Goal: Find specific page/section: Find specific page/section

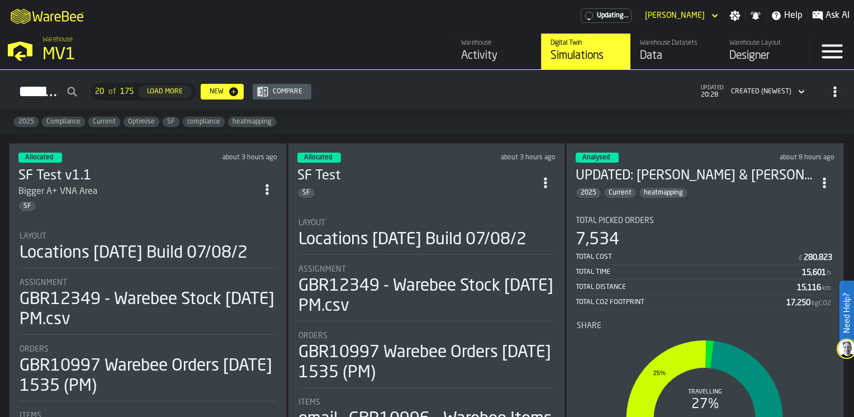
click at [668, 62] on div "Data" at bounding box center [675, 56] width 71 height 16
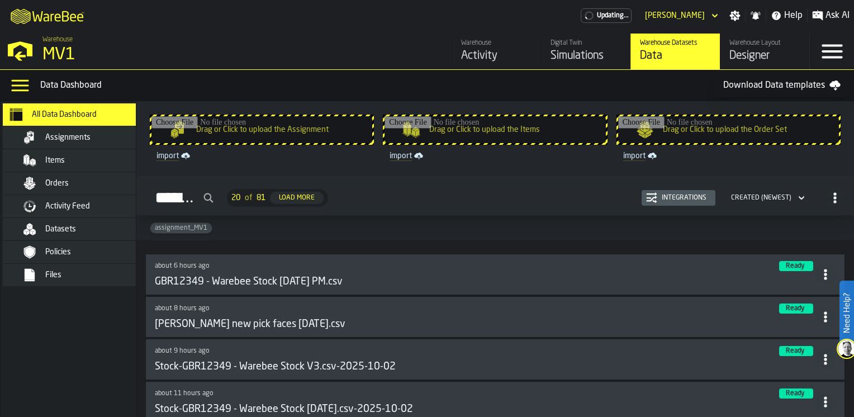
click at [83, 166] on div "Items" at bounding box center [86, 160] width 136 height 13
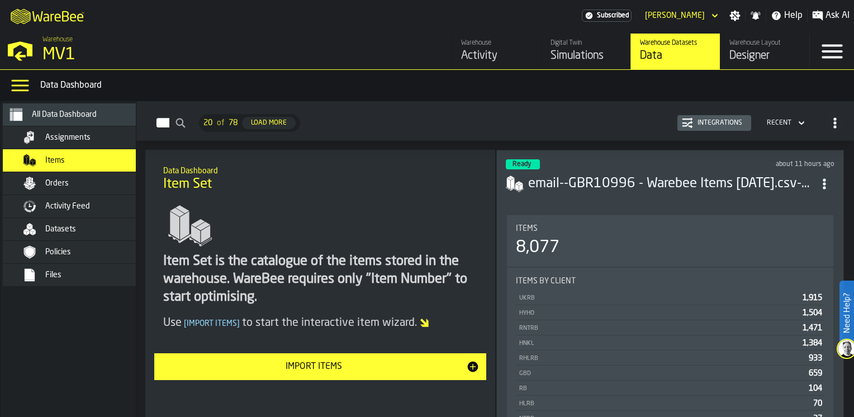
scroll to position [56, 0]
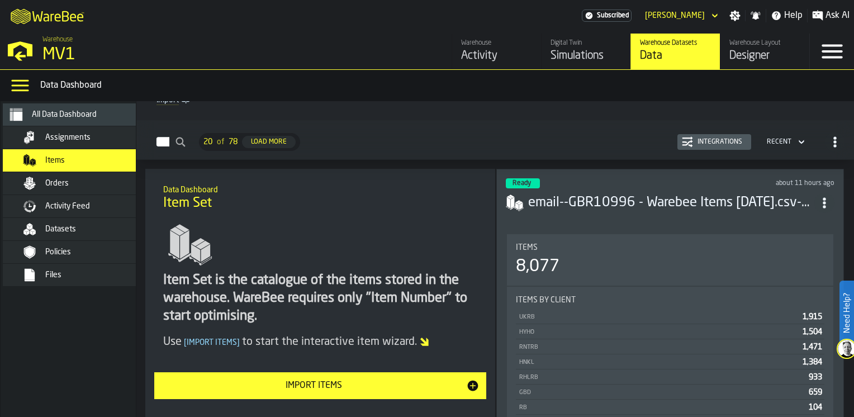
click at [830, 207] on span "ItemListCard-DashboardItemContainer" at bounding box center [824, 203] width 20 height 20
click at [777, 222] on div "Open" at bounding box center [800, 222] width 58 height 13
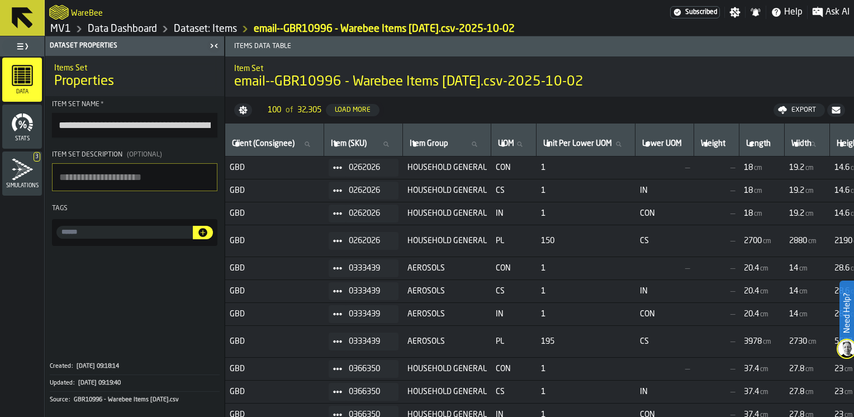
click at [835, 112] on icon "button-" at bounding box center [835, 110] width 8 height 7
click at [63, 27] on link "MV1" at bounding box center [60, 29] width 21 height 12
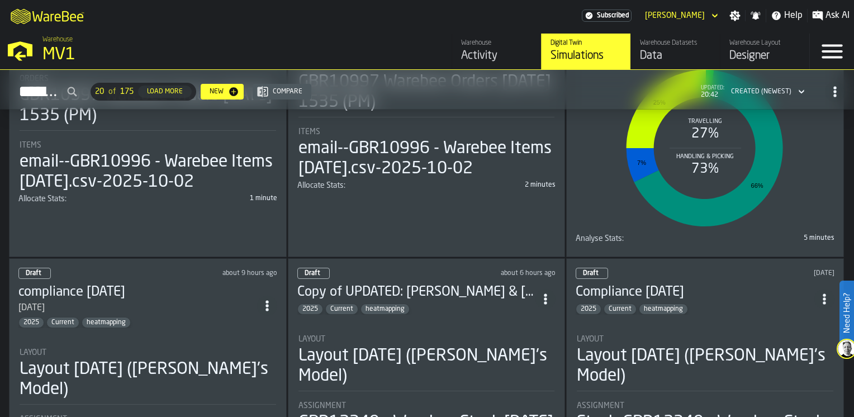
scroll to position [279, 0]
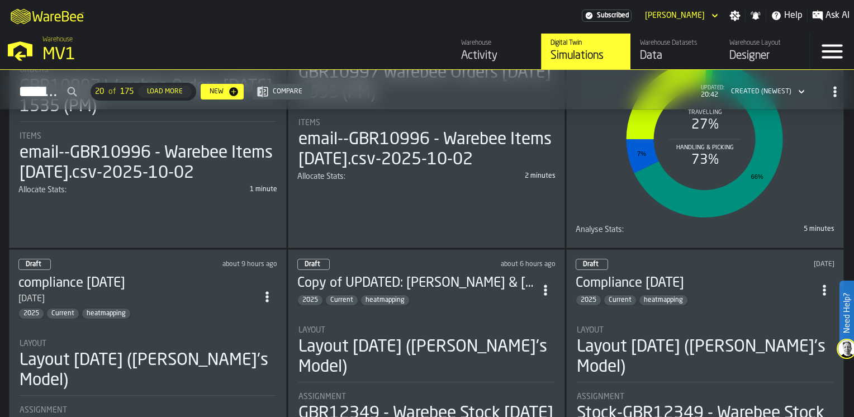
click at [179, 296] on div "[DATE]" at bounding box center [137, 298] width 239 height 13
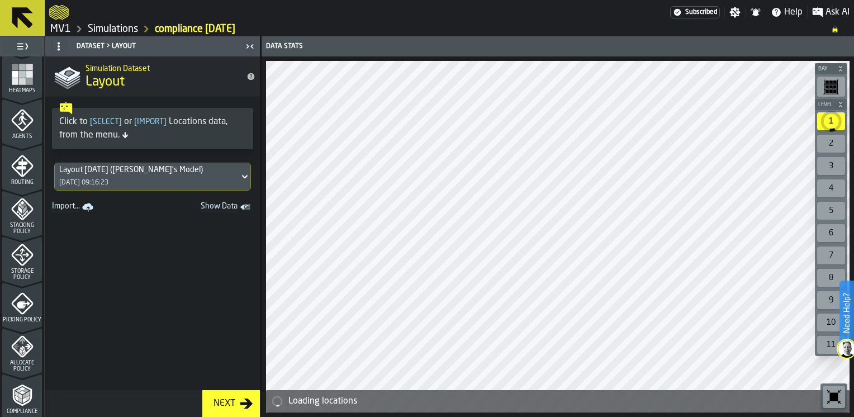
scroll to position [335, 0]
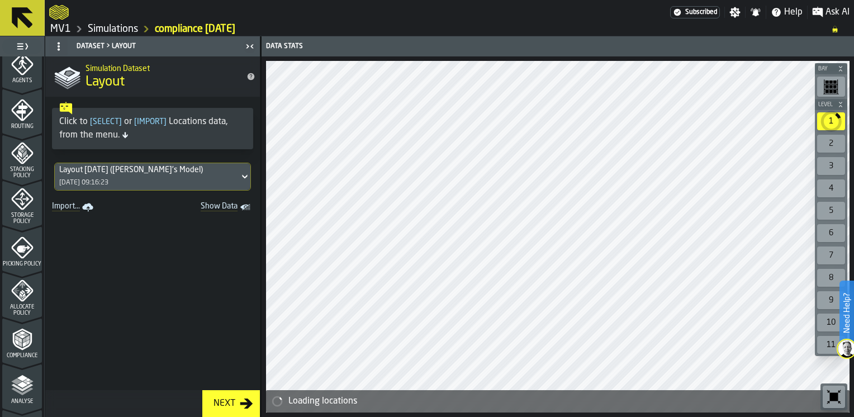
click at [28, 218] on span "Storage Policy" at bounding box center [22, 218] width 40 height 12
